Goal: Information Seeking & Learning: Learn about a topic

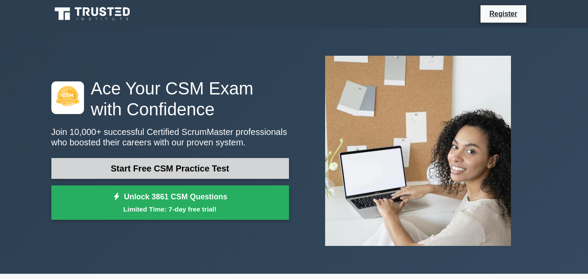
click at [183, 169] on link "Start Free CSM Practice Test" at bounding box center [169, 168] width 237 height 21
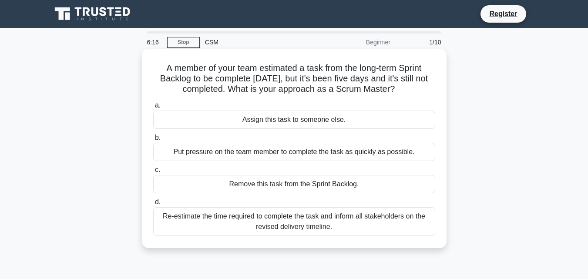
click at [326, 220] on div "Re-estimate the time required to complete the task and inform all stakeholders …" at bounding box center [294, 221] width 282 height 29
click at [153, 205] on input "d. Re-estimate the time required to complete the task and inform all stakeholde…" at bounding box center [153, 202] width 0 height 6
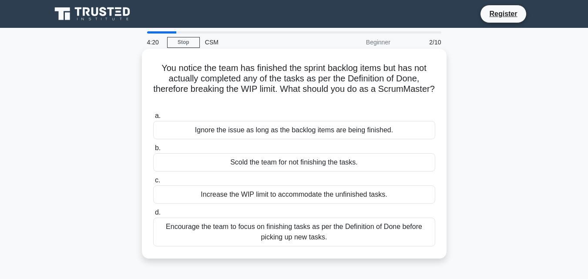
click at [376, 234] on div "Encourage the team to focus on finishing tasks as per the Definition of Done be…" at bounding box center [294, 231] width 282 height 29
click at [153, 215] on input "d. Encourage the team to focus on finishing tasks as per the Definition of Done…" at bounding box center [153, 213] width 0 height 6
